Goal: Task Accomplishment & Management: Use online tool/utility

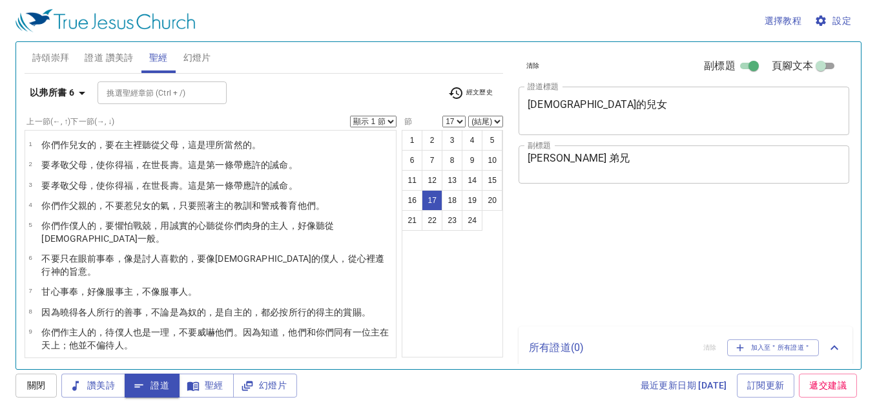
select select "17"
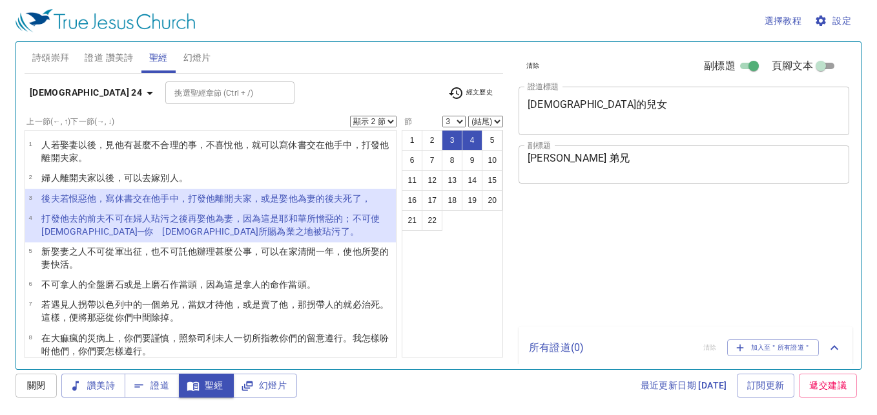
select select "2"
select select "3"
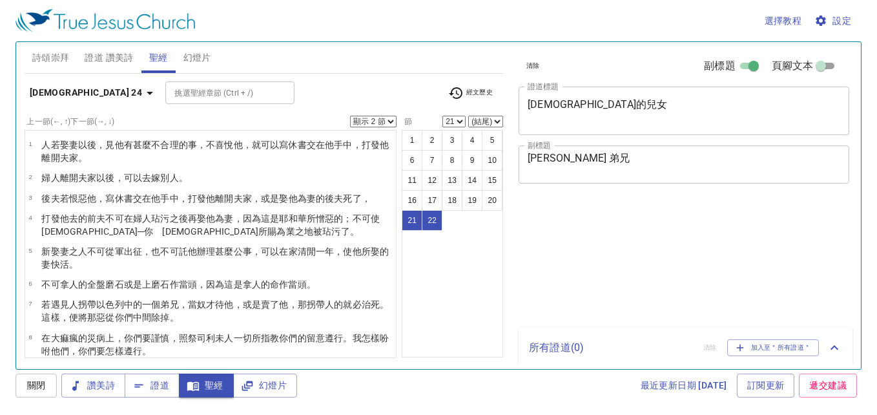
select select "2"
select select "21"
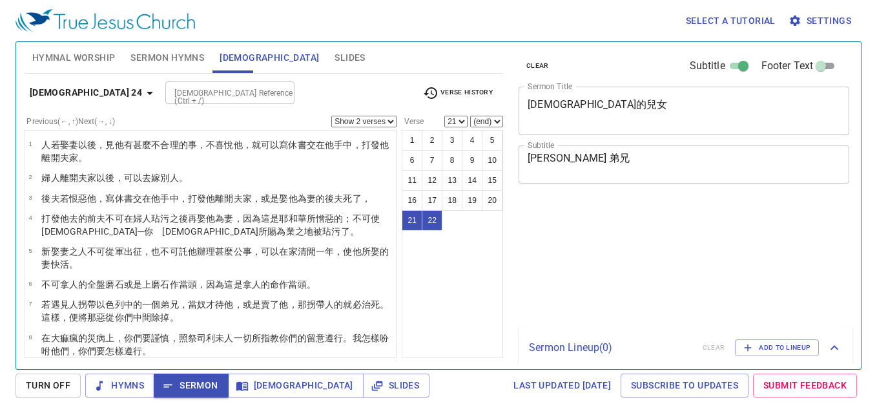
select select "2"
select select "21"
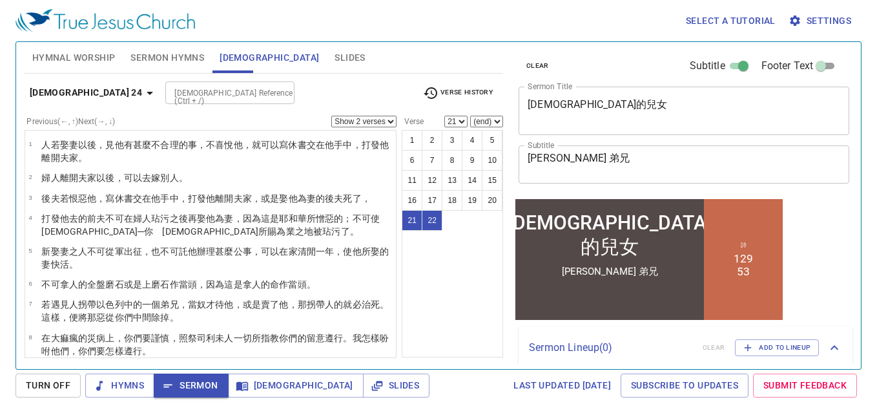
scroll to position [343, 0]
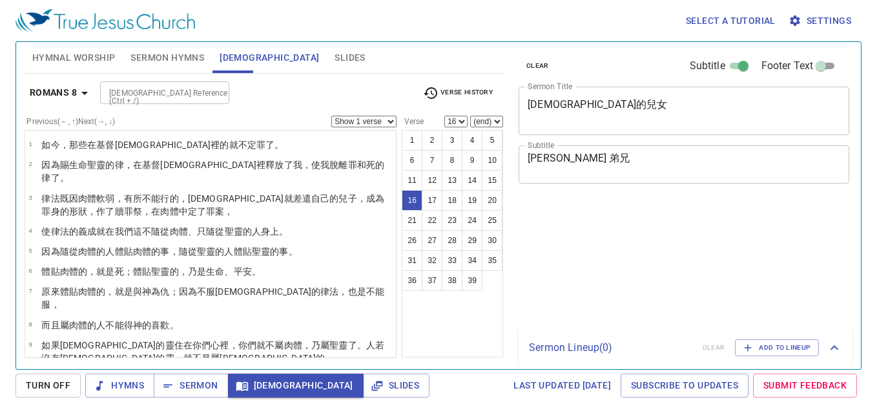
select select "16"
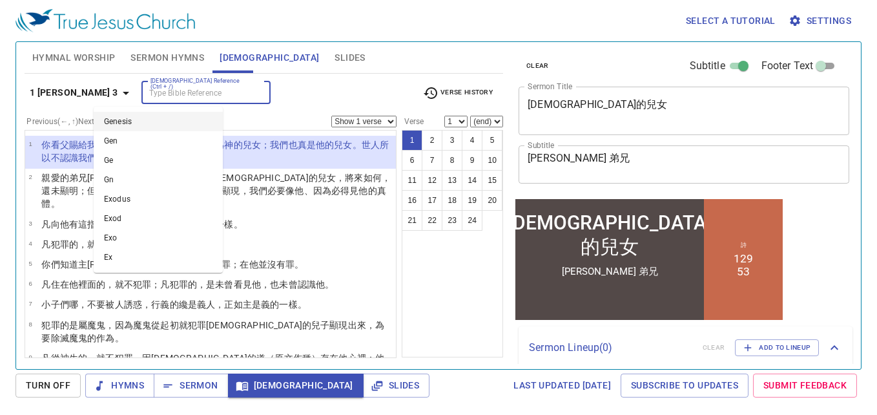
click at [249, 85] on div "Bible Reference (Ctrl + /) Bible Reference (Ctrl + /)" at bounding box center [276, 92] width 271 height 23
click at [352, 79] on div "1 John 3 Bible Reference (Ctrl + /) Bible Reference (Ctrl + /) Verse History Pr…" at bounding box center [264, 216] width 479 height 284
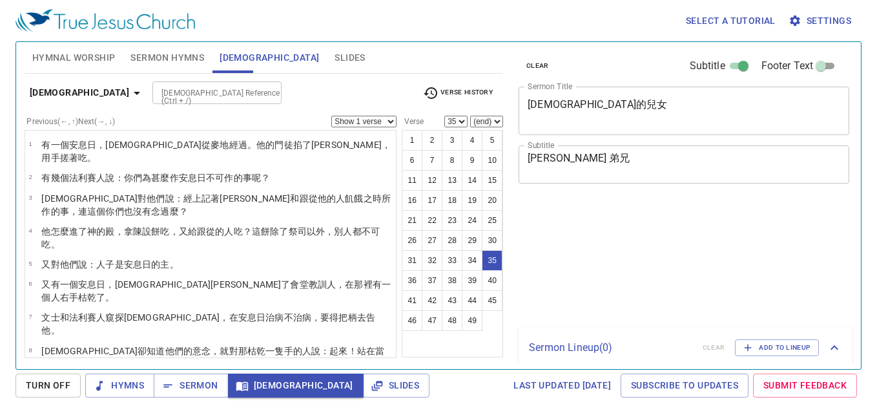
select select "35"
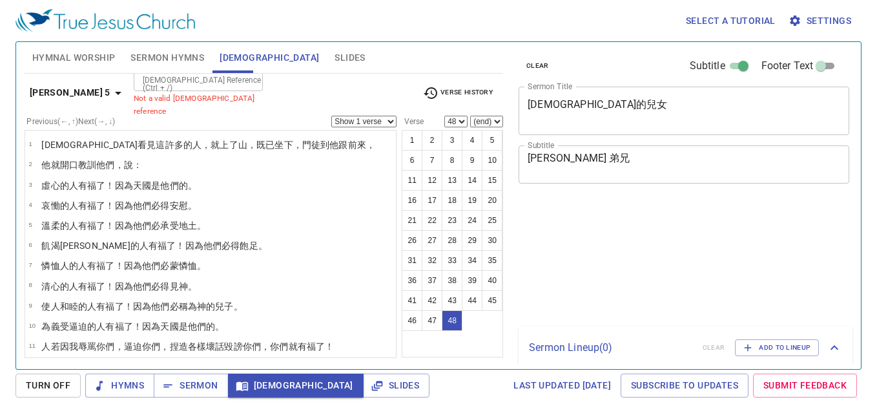
select select "48"
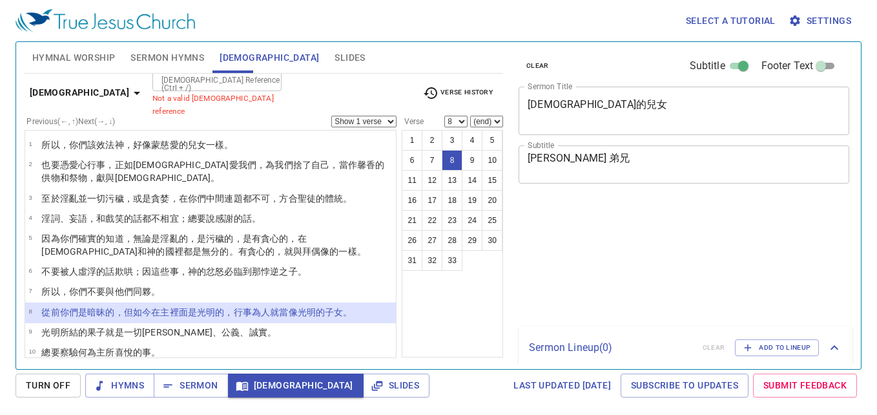
select select "8"
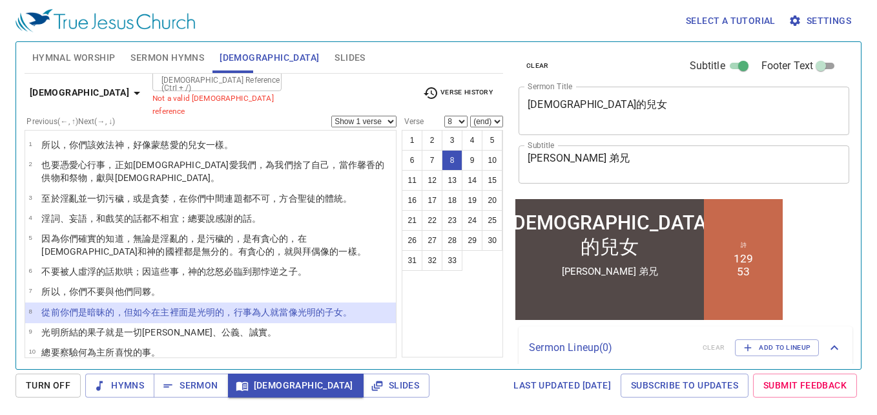
click at [54, 90] on b "Ephesians 5" at bounding box center [79, 93] width 99 height 16
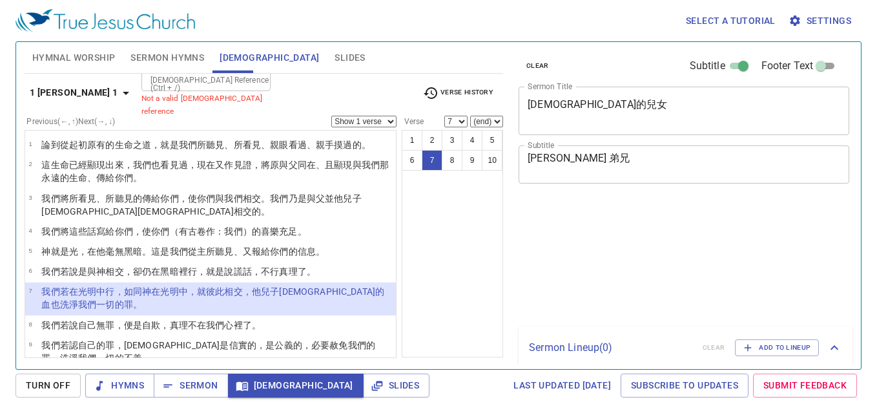
select select "7"
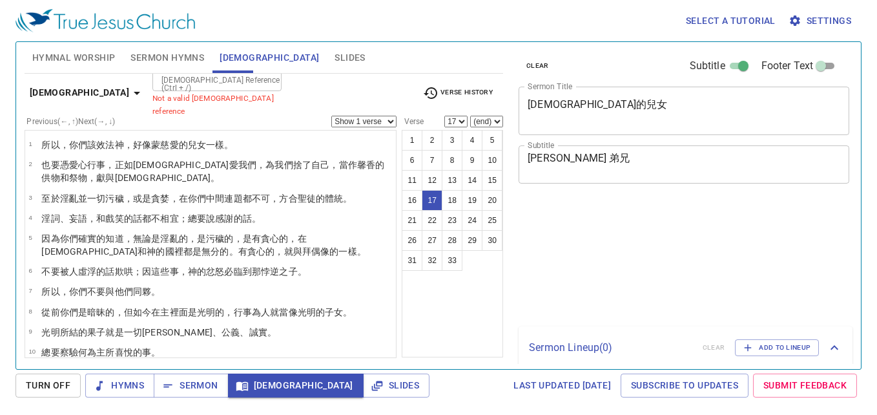
select select "17"
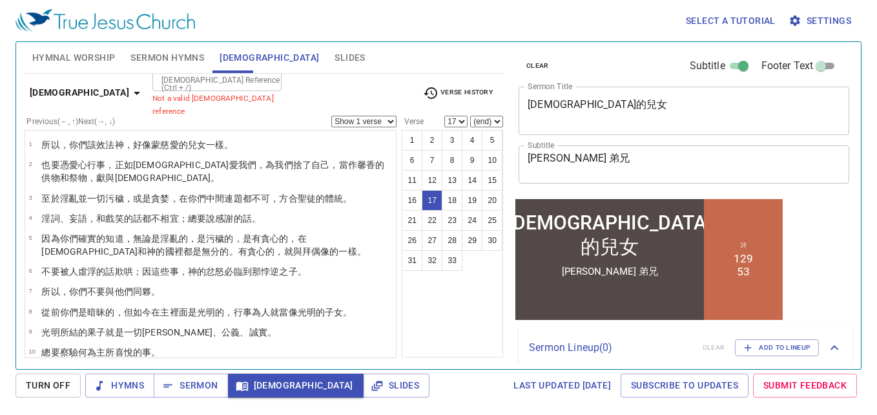
scroll to position [250, 0]
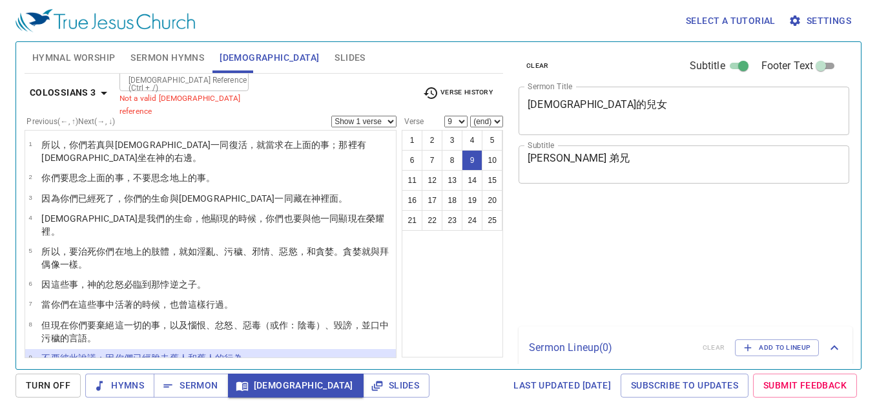
select select "9"
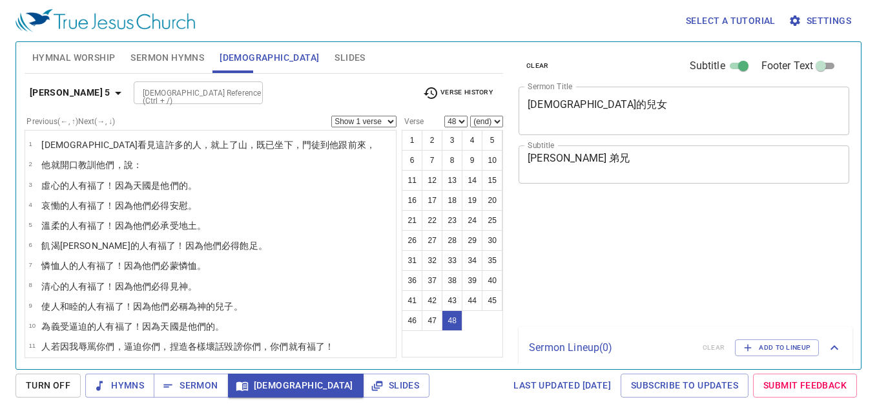
select select "48"
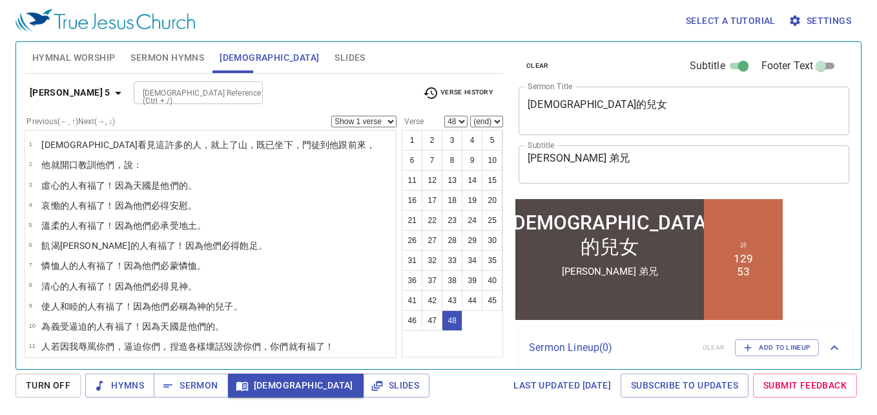
scroll to position [893, 0]
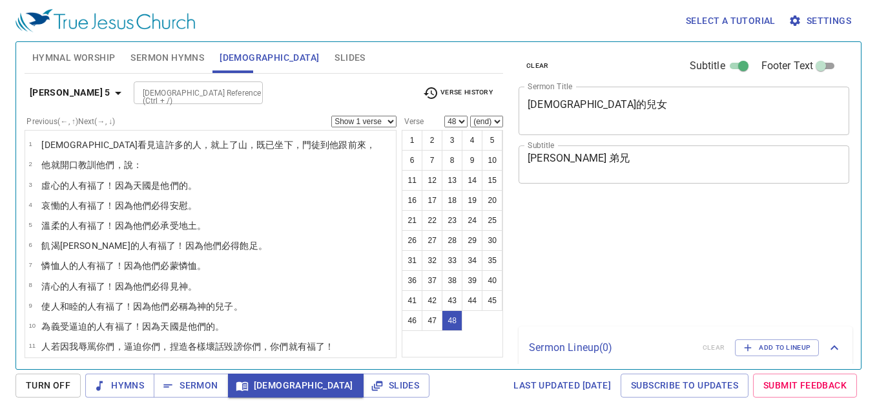
select select "48"
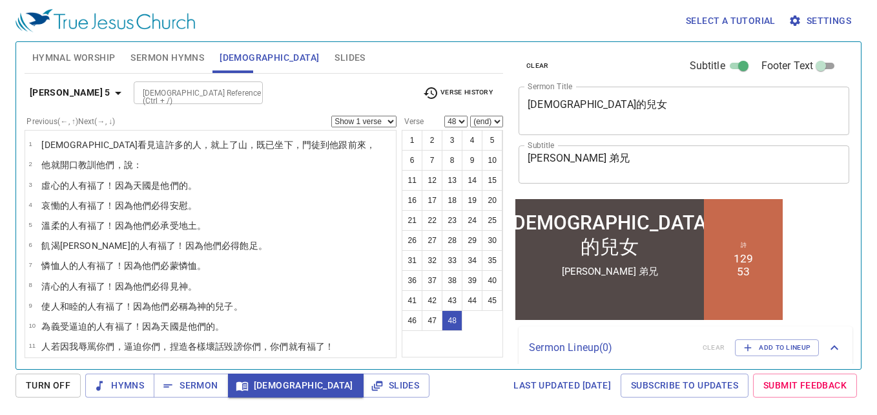
scroll to position [893, 0]
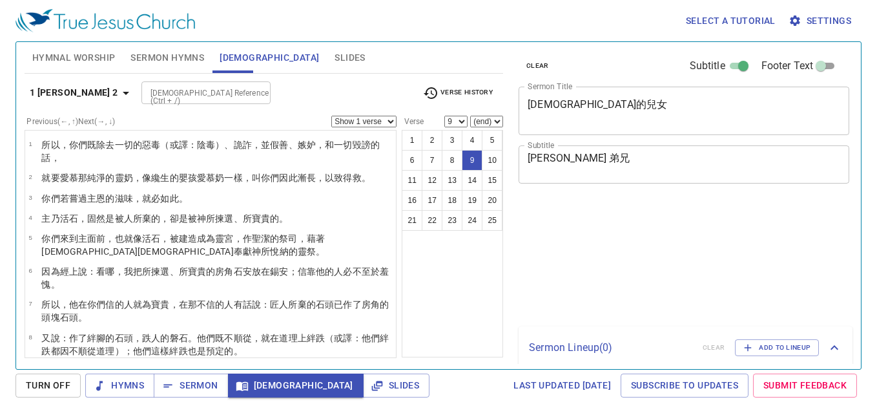
select select "9"
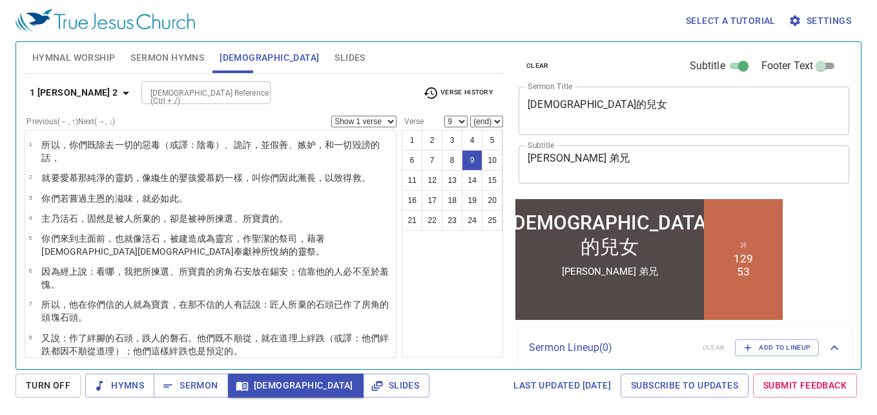
scroll to position [134, 0]
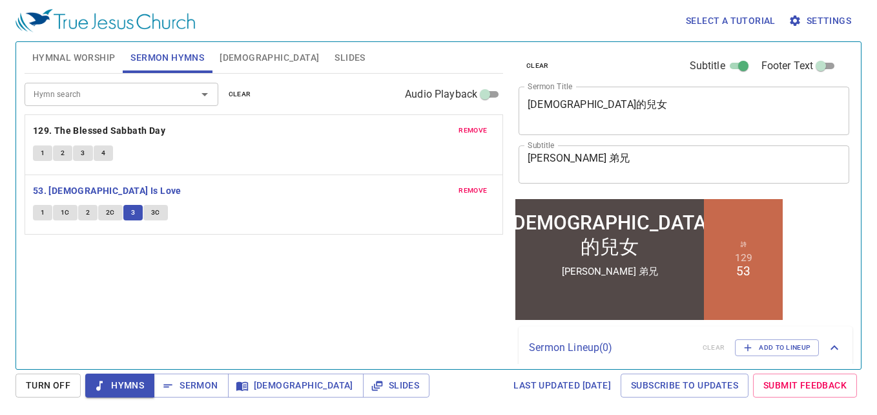
click at [146, 215] on button "3C" at bounding box center [155, 213] width 25 height 16
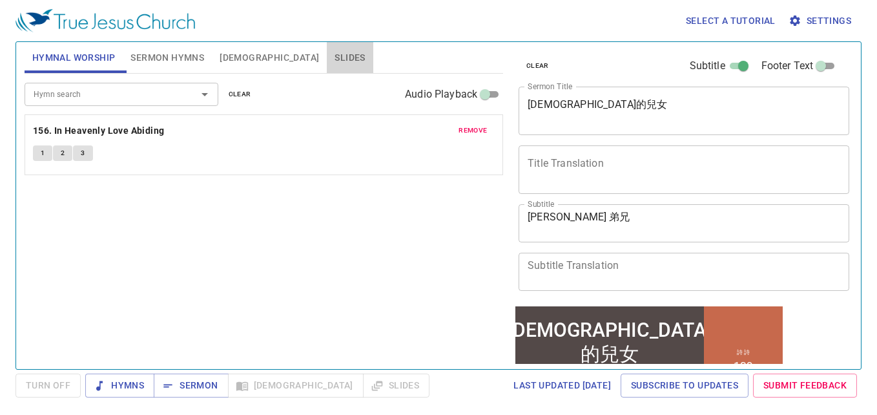
click at [335, 59] on span "Slides" at bounding box center [350, 58] width 30 height 16
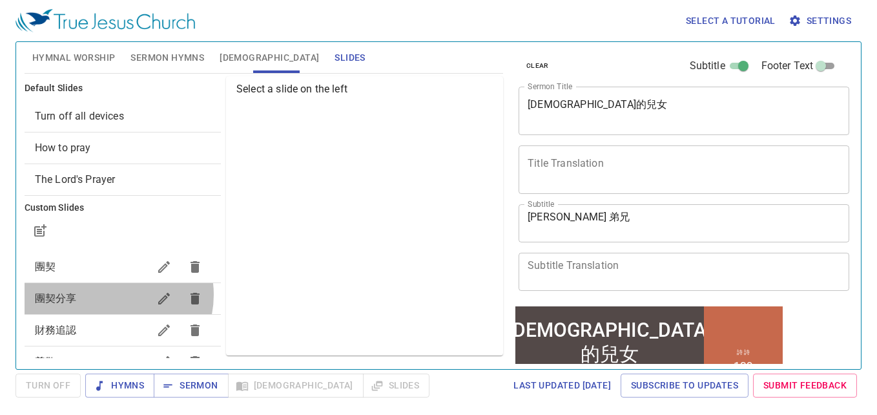
click at [111, 295] on span "團契分享" at bounding box center [92, 299] width 114 height 16
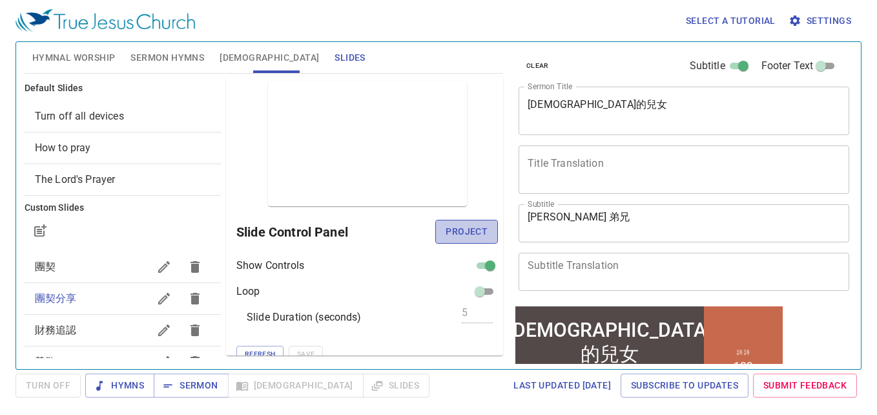
click at [465, 231] on span "Project" at bounding box center [467, 232] width 42 height 16
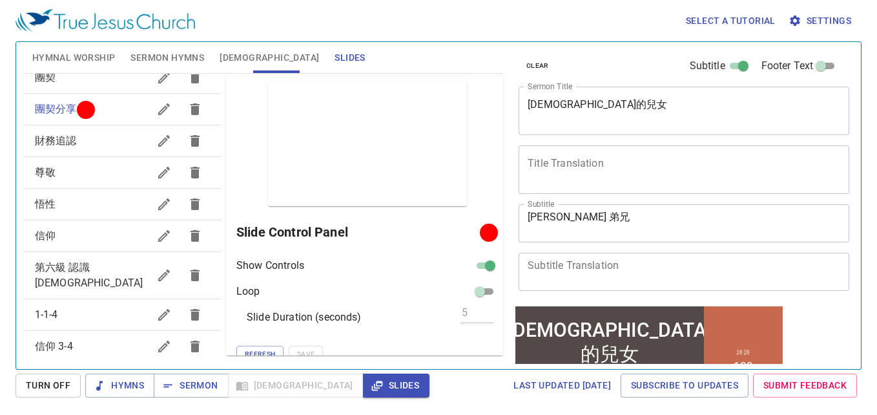
scroll to position [194, 0]
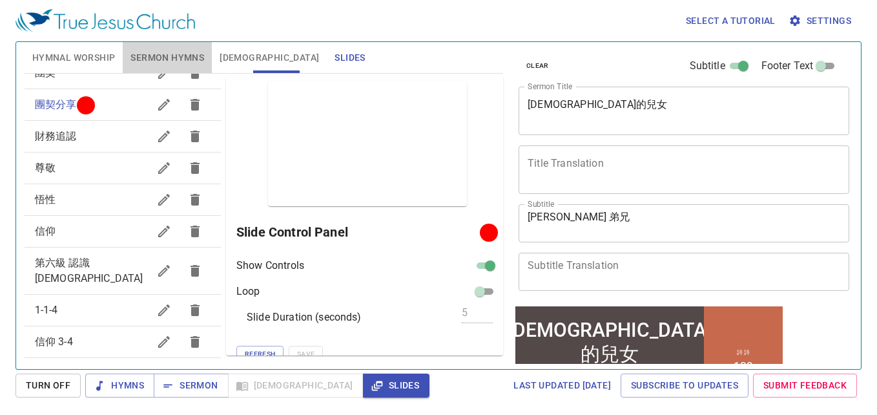
click at [133, 57] on span "Sermon Hymns" at bounding box center [168, 58] width 74 height 16
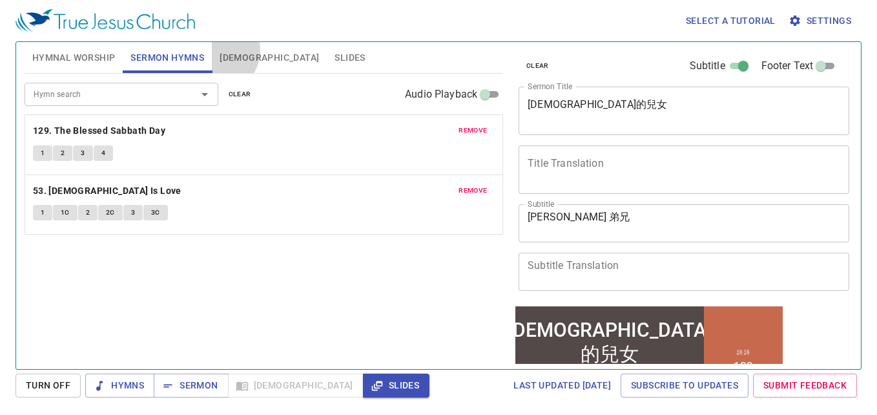
click at [217, 50] on button "Bible" at bounding box center [269, 57] width 115 height 31
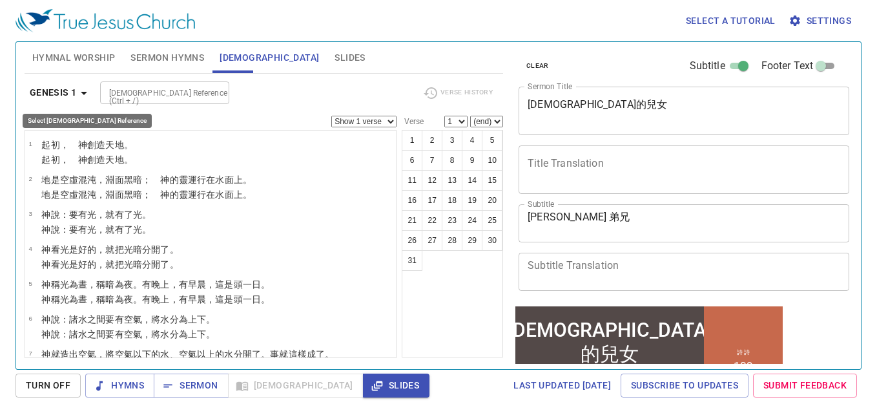
click at [79, 93] on icon "button" at bounding box center [84, 93] width 16 height 16
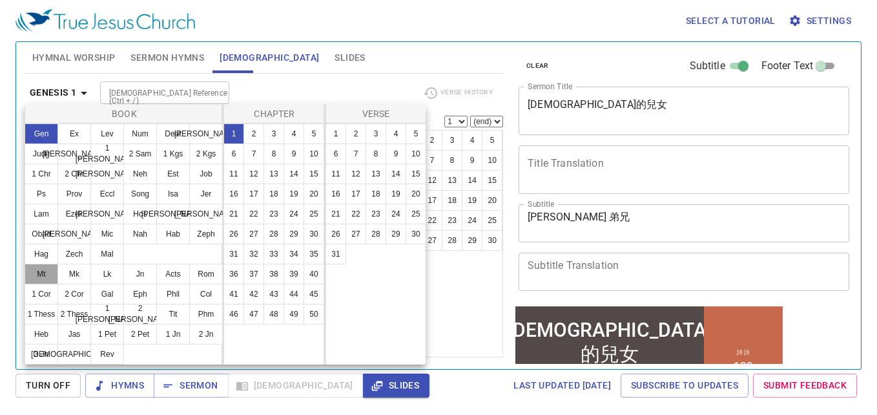
click at [50, 278] on button "Mt" at bounding box center [42, 274] width 34 height 21
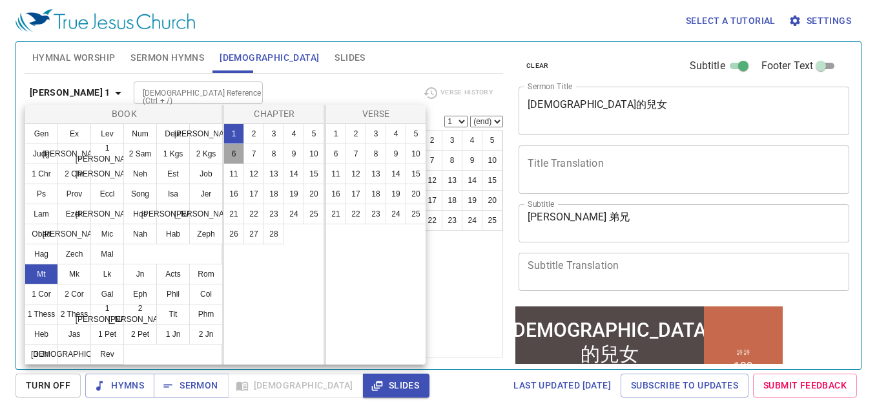
click at [239, 155] on button "6" at bounding box center [234, 153] width 21 height 21
click at [333, 253] on button "31" at bounding box center [336, 254] width 21 height 21
select select "31"
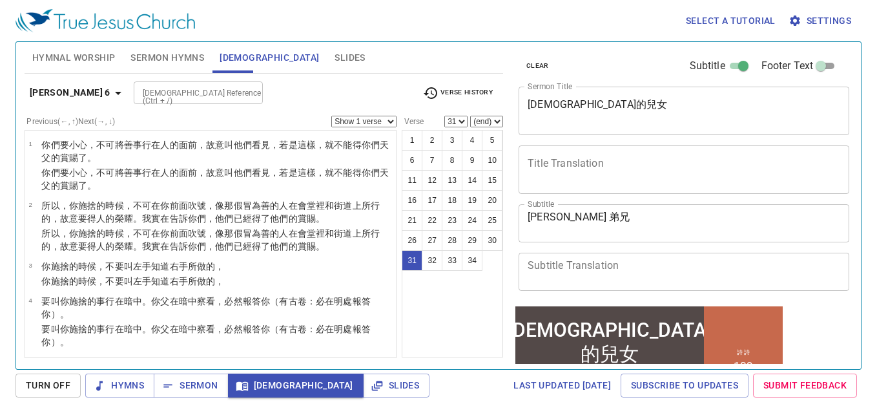
scroll to position [1240, 0]
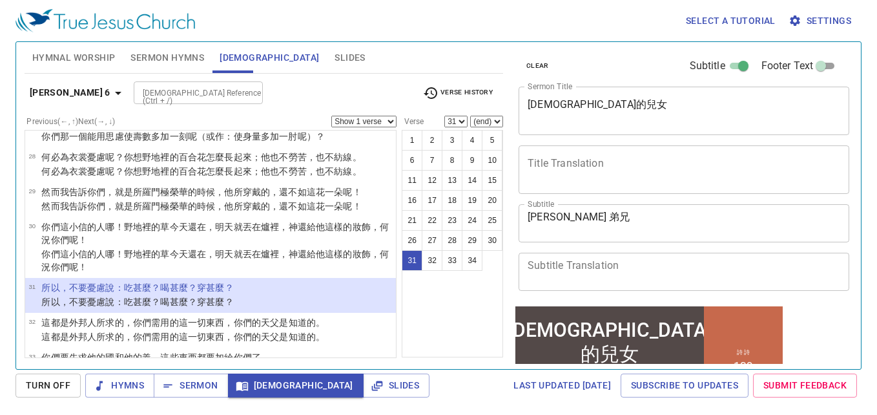
click at [841, 18] on span "Settings" at bounding box center [821, 21] width 60 height 16
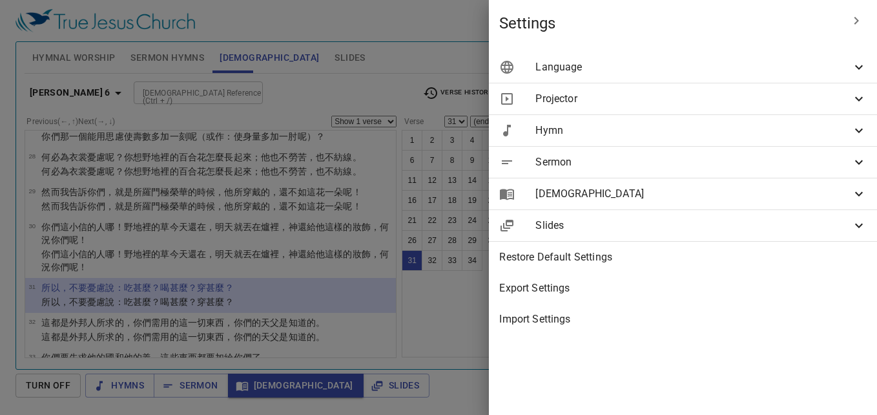
click at [802, 61] on span "Language" at bounding box center [694, 67] width 316 height 16
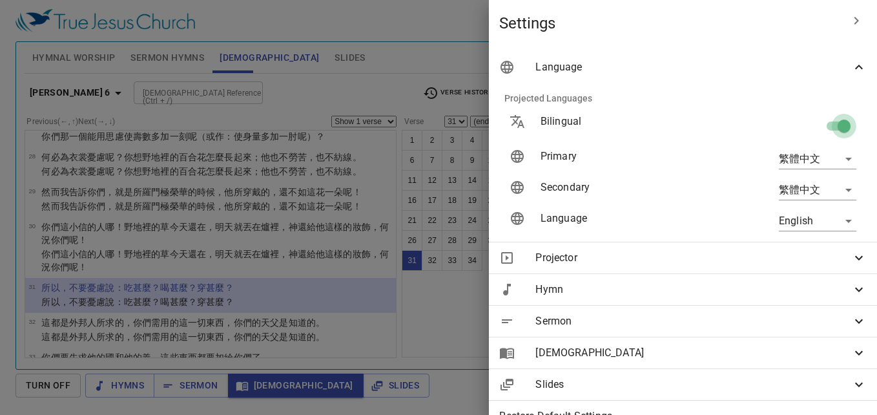
click at [817, 125] on input "checkbox" at bounding box center [845, 128] width 74 height 25
checkbox input "false"
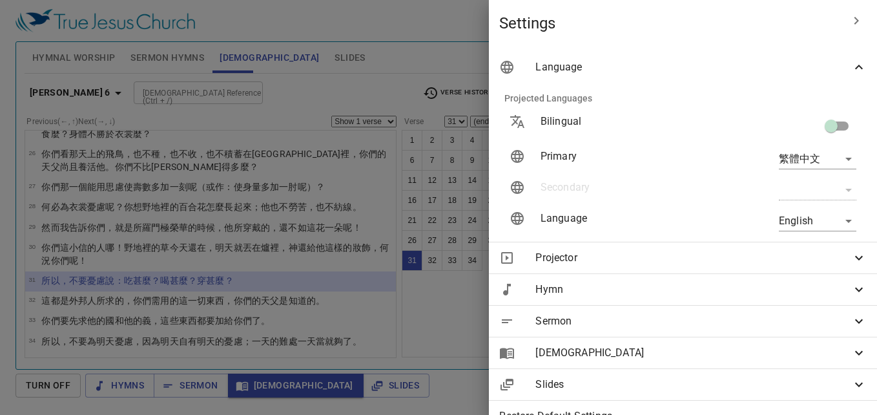
scroll to position [611, 0]
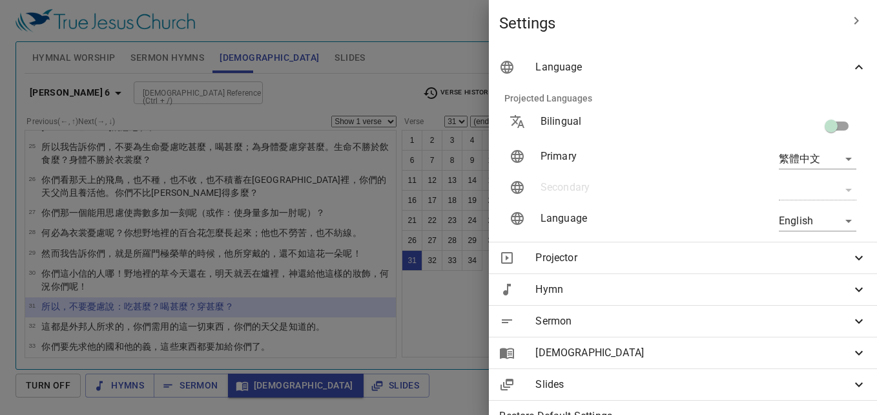
click at [405, 22] on div at bounding box center [438, 207] width 877 height 415
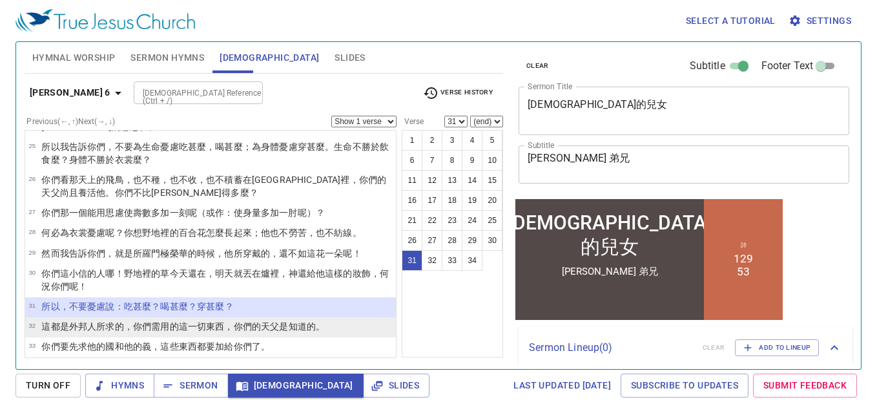
click at [207, 321] on wg537 "東西 ，你們的 天 父 是知道 的。" at bounding box center [265, 326] width 119 height 10
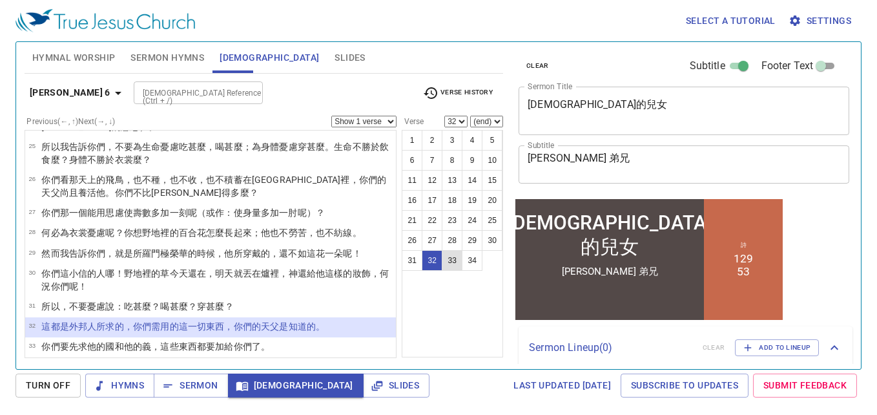
click at [449, 260] on button "33" at bounding box center [452, 260] width 21 height 21
select select "33"
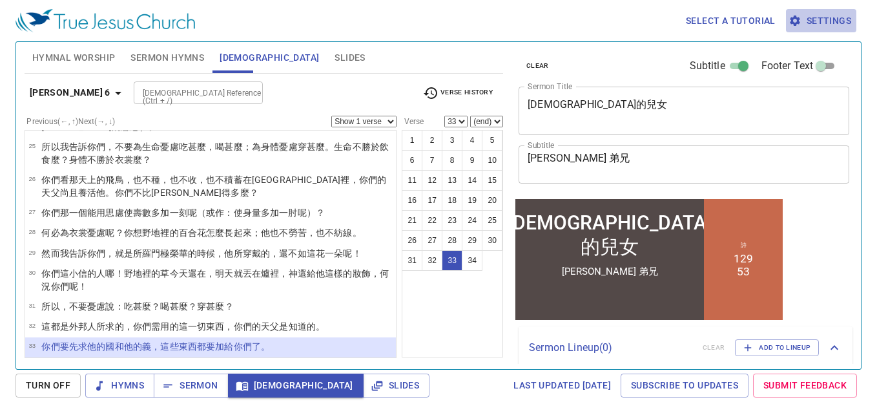
click at [831, 19] on span "Settings" at bounding box center [821, 21] width 60 height 16
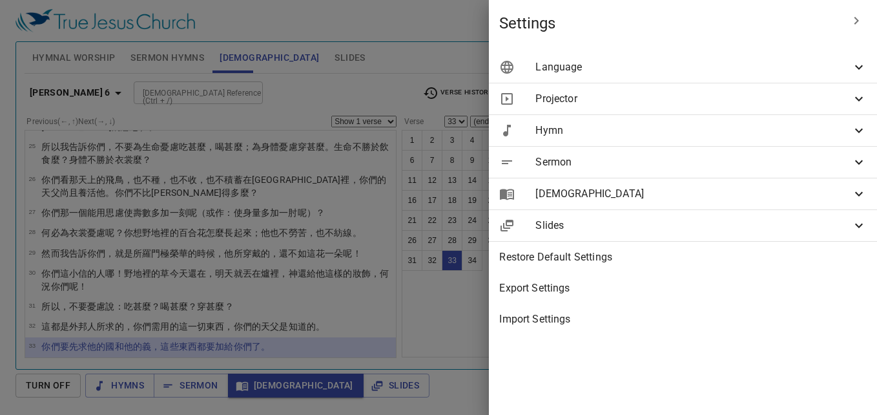
click at [853, 67] on icon at bounding box center [859, 67] width 16 height 16
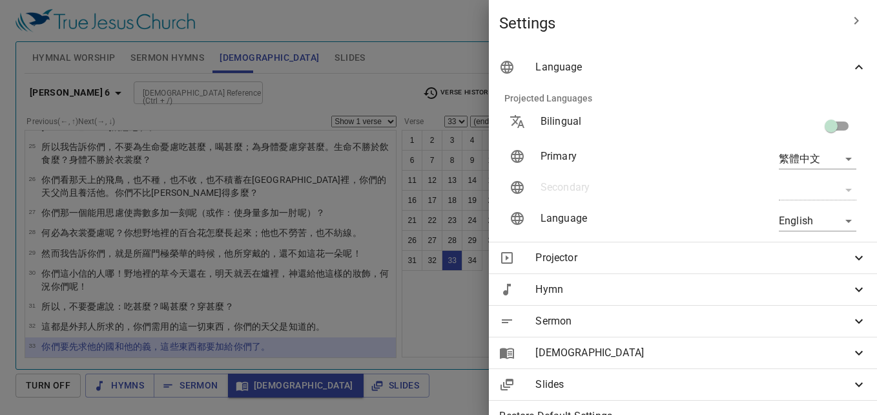
click at [838, 218] on body "Select a tutorial Settings Hymnal Worship Sermon Hymns Bible Slides Hymn search…" at bounding box center [438, 207] width 877 height 415
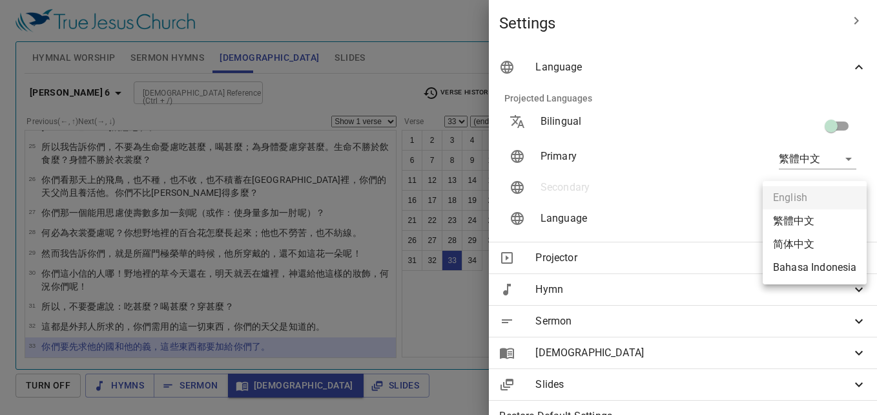
click at [815, 219] on li "繁體中文" at bounding box center [815, 220] width 104 height 23
type input "zh"
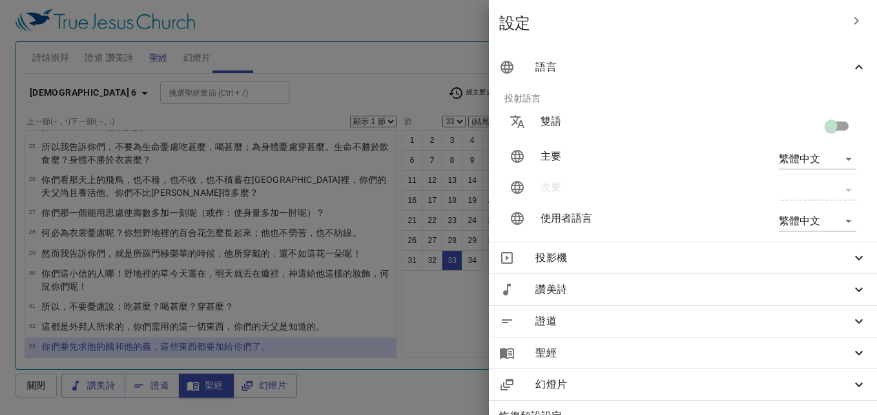
click at [465, 314] on div at bounding box center [438, 207] width 877 height 415
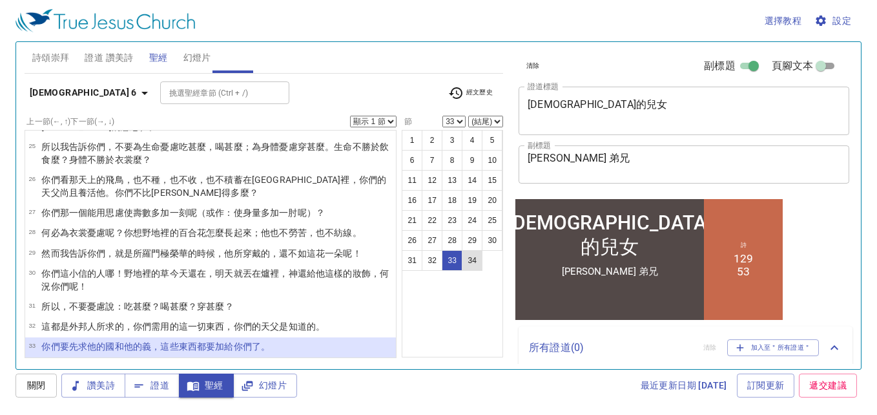
click at [470, 262] on button "34" at bounding box center [472, 260] width 21 height 21
select select "34"
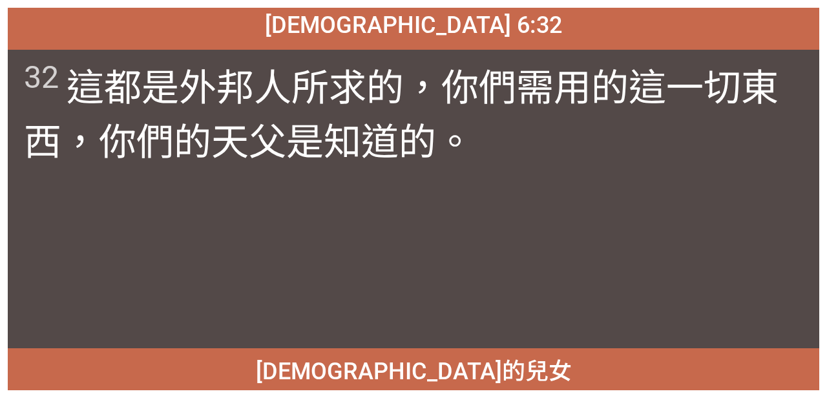
click at [516, 375] on div "[DEMOGRAPHIC_DATA]的兒女" at bounding box center [413, 369] width 811 height 42
click at [516, 337] on div "32 這 都是 外邦人 所求的 ，你們需用 的這一切 東西 ，你們的 天 父 是知道 的。" at bounding box center [413, 199] width 811 height 298
click at [516, 386] on div "[DEMOGRAPHIC_DATA]的兒女" at bounding box center [413, 369] width 811 height 42
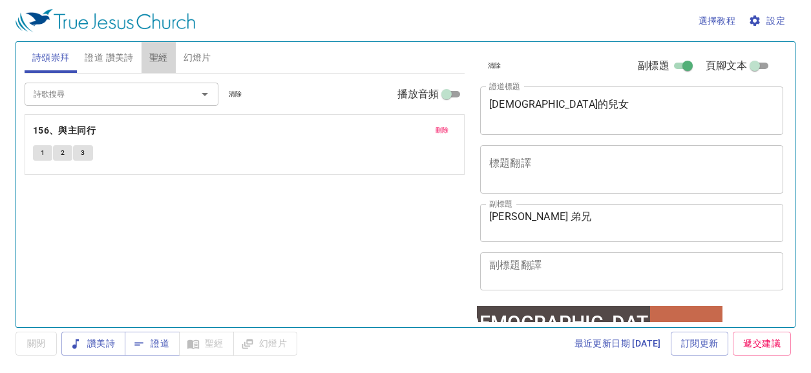
click at [153, 54] on span "聖經" at bounding box center [158, 58] width 19 height 16
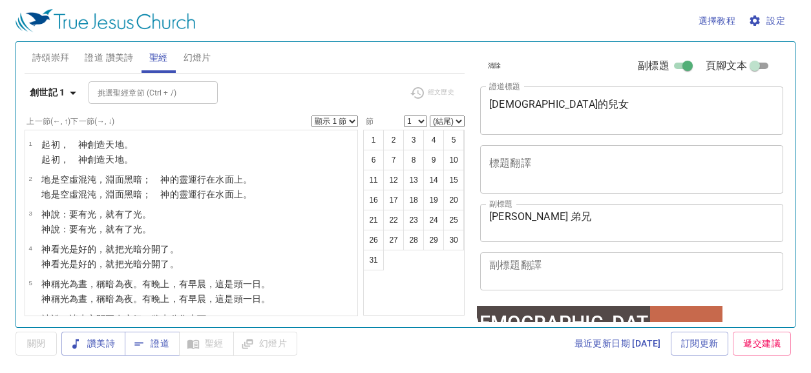
click at [668, 67] on input "副標題" at bounding box center [687, 69] width 47 height 16
checkbox input "false"
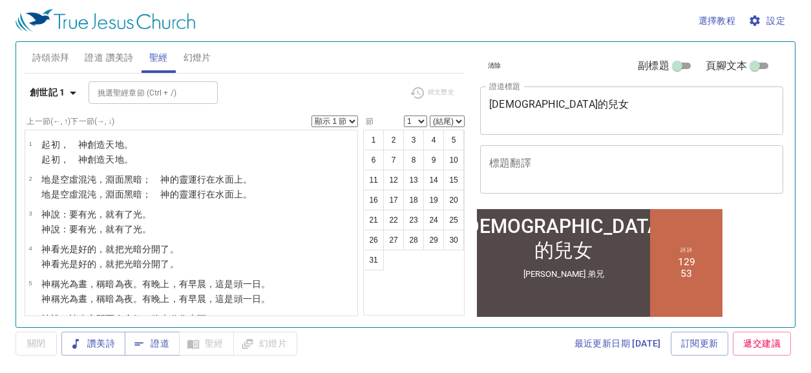
click at [73, 91] on icon "button" at bounding box center [73, 93] width 16 height 16
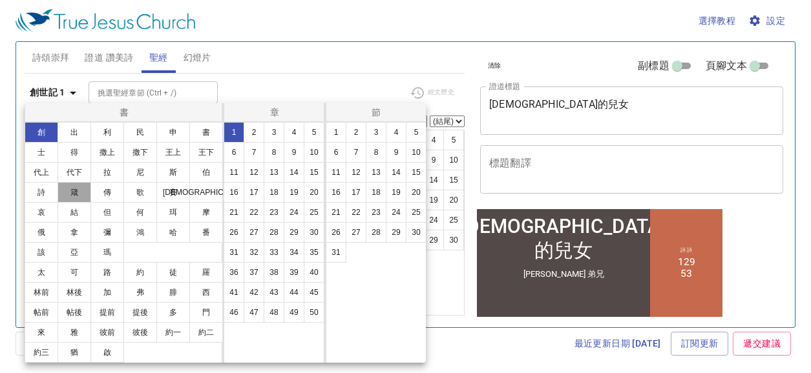
click at [76, 191] on button "箴" at bounding box center [74, 192] width 34 height 21
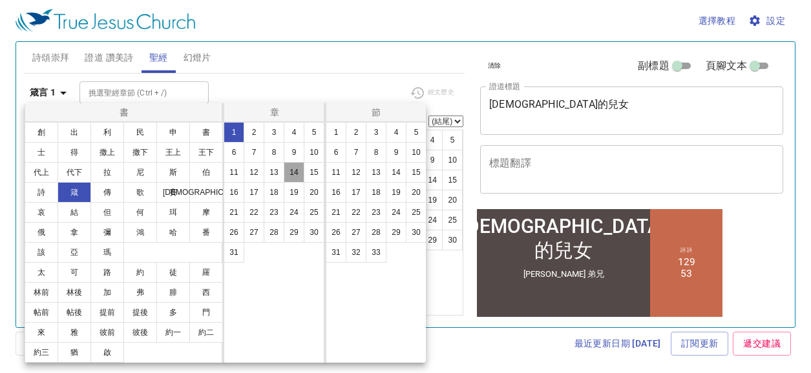
click at [293, 169] on button "14" at bounding box center [294, 172] width 21 height 21
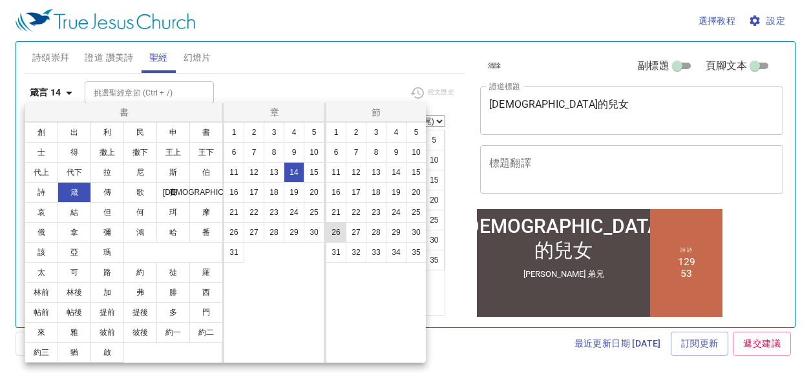
click at [331, 232] on button "26" at bounding box center [336, 232] width 21 height 21
select select "26"
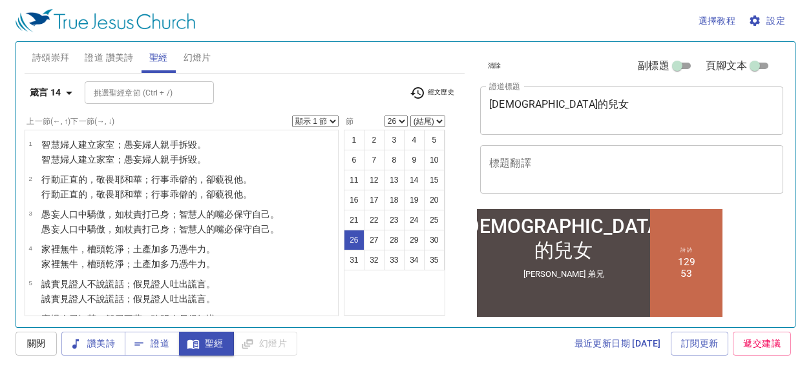
scroll to position [802, 0]
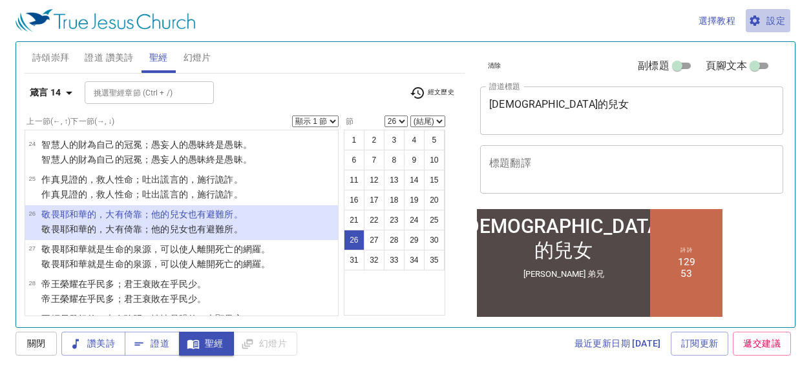
click at [771, 18] on span "設定" at bounding box center [768, 21] width 34 height 16
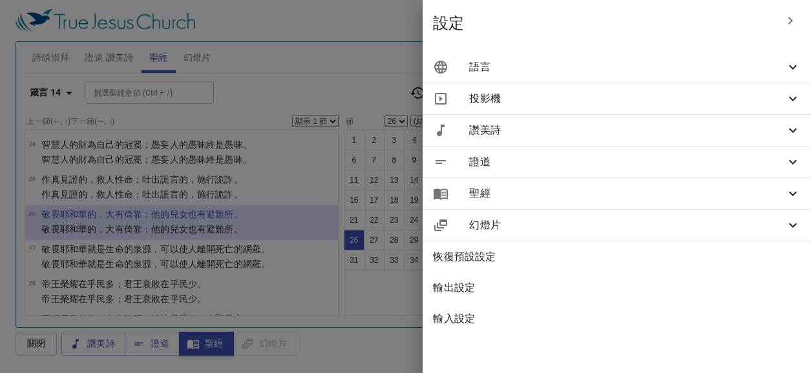
click at [738, 65] on span "語言" at bounding box center [627, 67] width 316 height 16
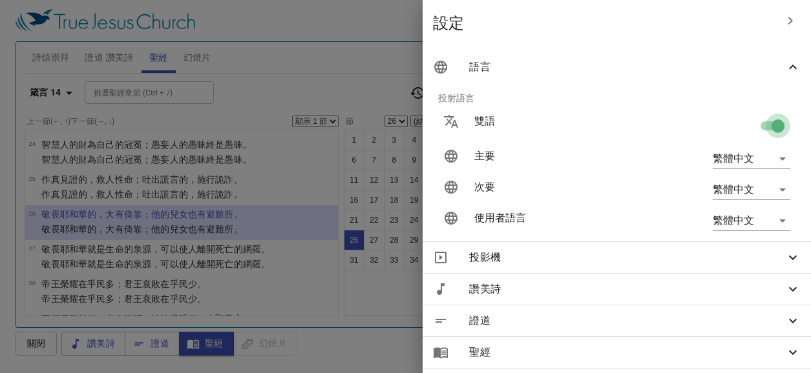
click at [758, 123] on input "checkbox" at bounding box center [778, 128] width 74 height 25
checkbox input "false"
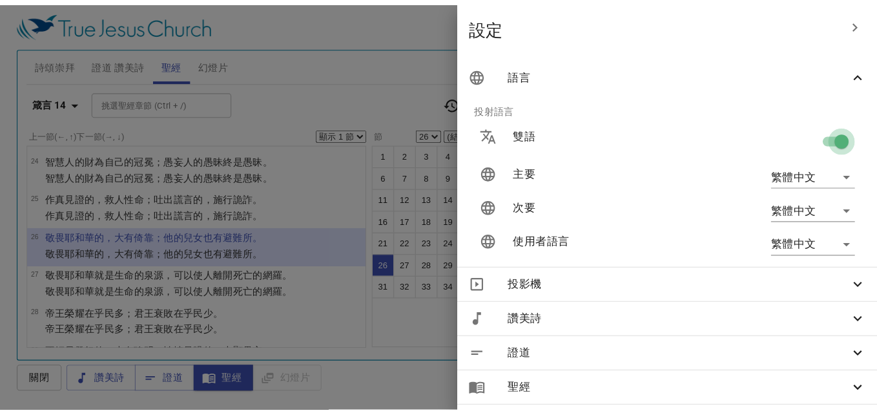
scroll to position [478, 0]
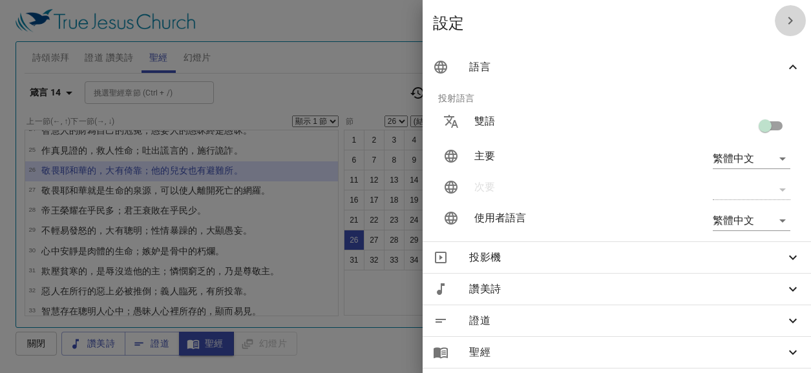
click at [782, 22] on icon "button" at bounding box center [790, 21] width 16 height 16
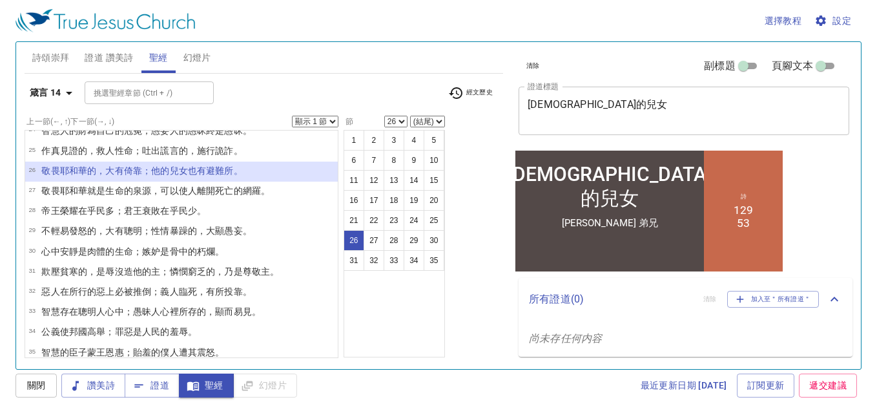
click at [288, 63] on div "詩頌崇拜 證道 讚美詩 聖經 幻燈片" at bounding box center [264, 57] width 479 height 31
click at [61, 93] on icon "button" at bounding box center [69, 93] width 16 height 16
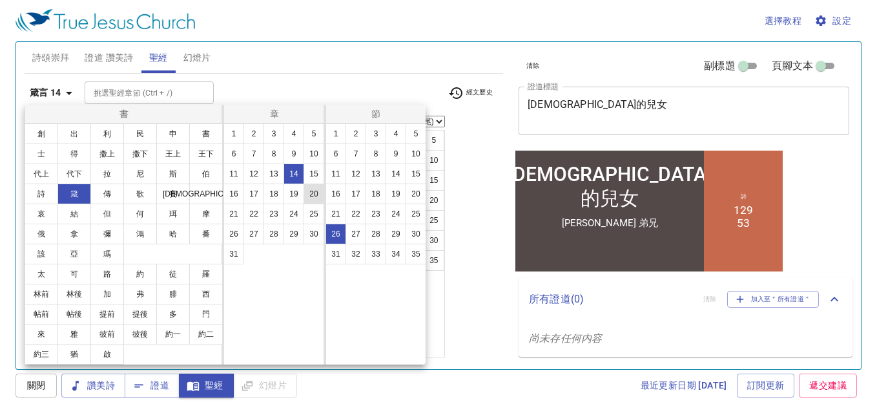
click at [312, 189] on button "20" at bounding box center [314, 193] width 21 height 21
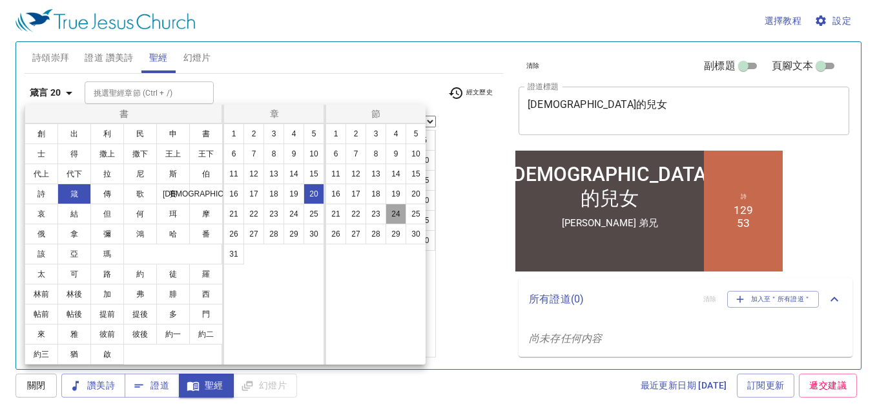
click at [392, 211] on button "24" at bounding box center [396, 214] width 21 height 21
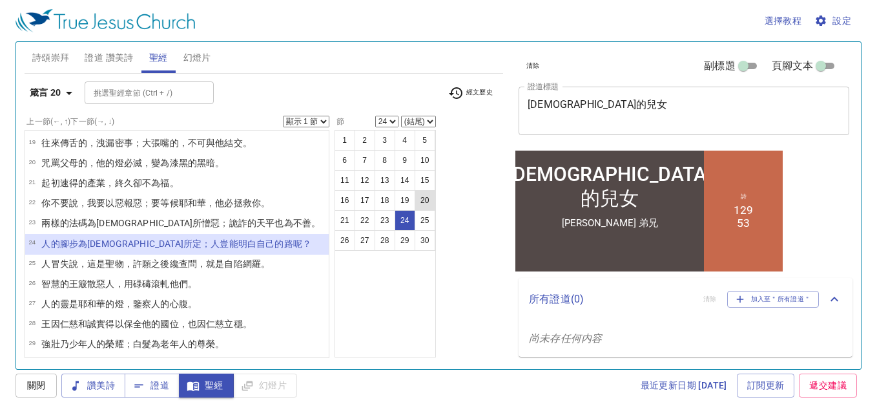
click at [435, 200] on button "20" at bounding box center [425, 200] width 21 height 21
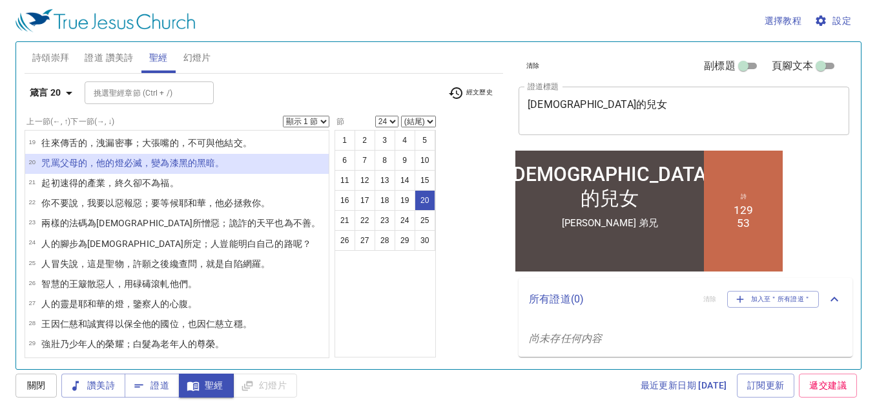
select select "20"
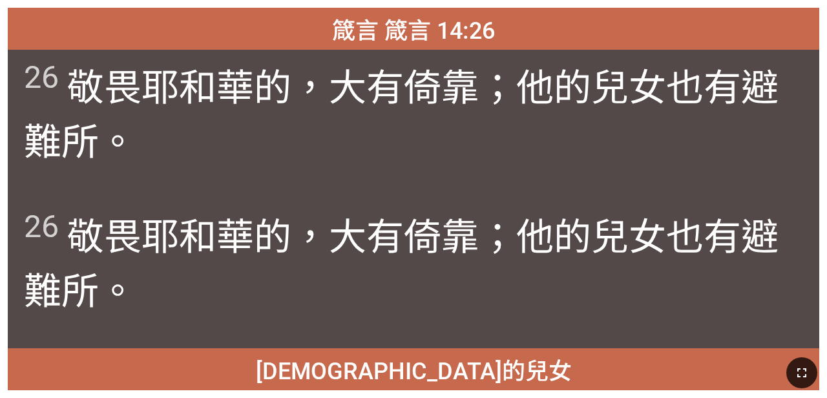
click at [516, 373] on button "button" at bounding box center [801, 372] width 31 height 31
